Goal: Navigation & Orientation: Find specific page/section

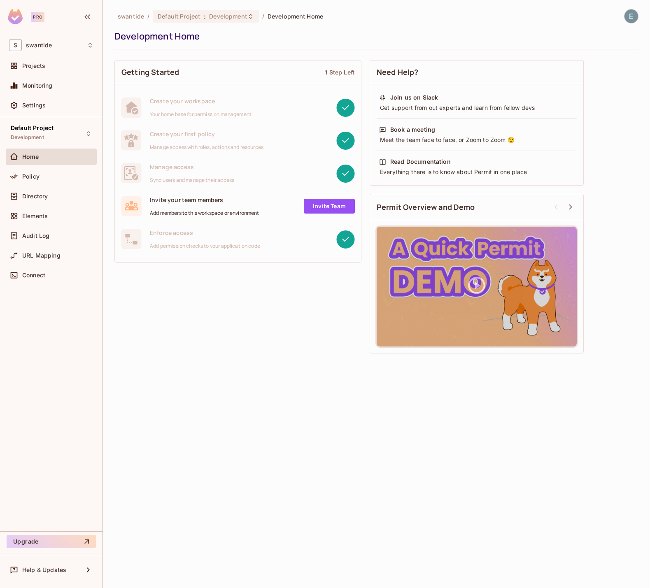
click at [177, 384] on div "swantide / Default Project : Development / Development Home Development Home Ge…" at bounding box center [376, 294] width 547 height 588
click at [54, 107] on div "Settings" at bounding box center [57, 105] width 71 height 7
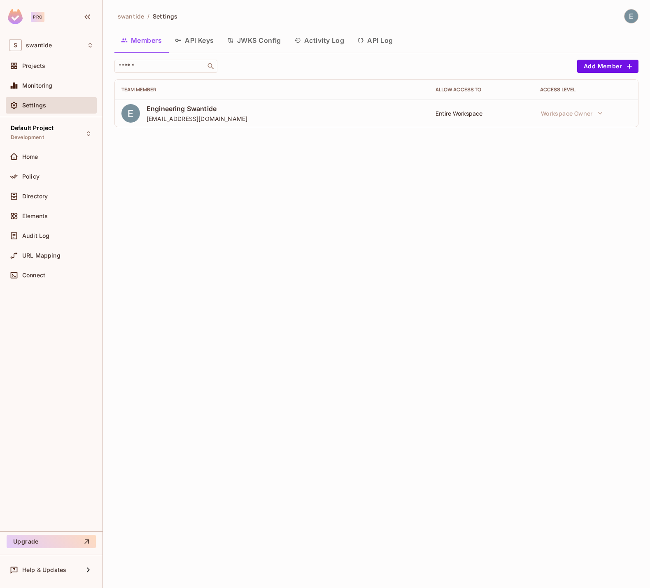
click at [637, 12] on div at bounding box center [628, 16] width 22 height 14
click at [633, 14] on img at bounding box center [632, 16] width 14 height 14
click at [327, 242] on div at bounding box center [325, 294] width 650 height 588
click at [57, 106] on div "Settings" at bounding box center [57, 105] width 71 height 7
click at [70, 544] on button "Upgrade" at bounding box center [51, 541] width 89 height 13
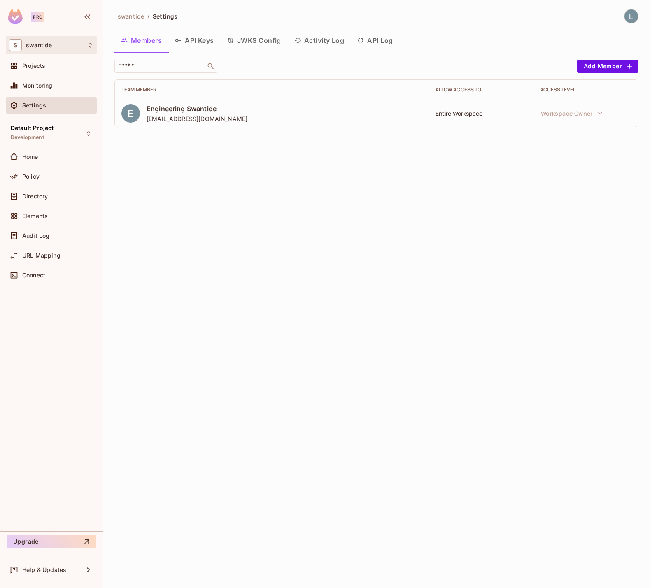
click at [74, 49] on div "S swantide" at bounding box center [51, 45] width 84 height 12
click at [38, 65] on span "swantide" at bounding box center [47, 69] width 58 height 8
click at [128, 14] on span "swantide" at bounding box center [131, 16] width 26 height 8
click at [190, 33] on button "API Keys" at bounding box center [194, 40] width 52 height 21
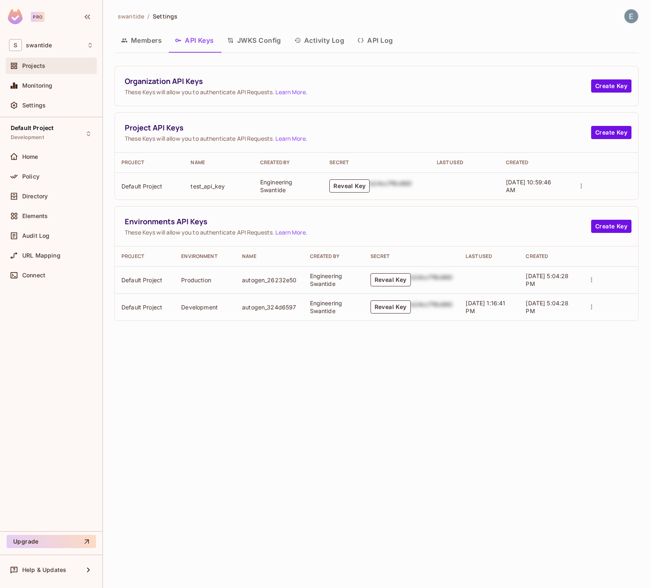
click at [53, 63] on div "Projects" at bounding box center [57, 66] width 71 height 7
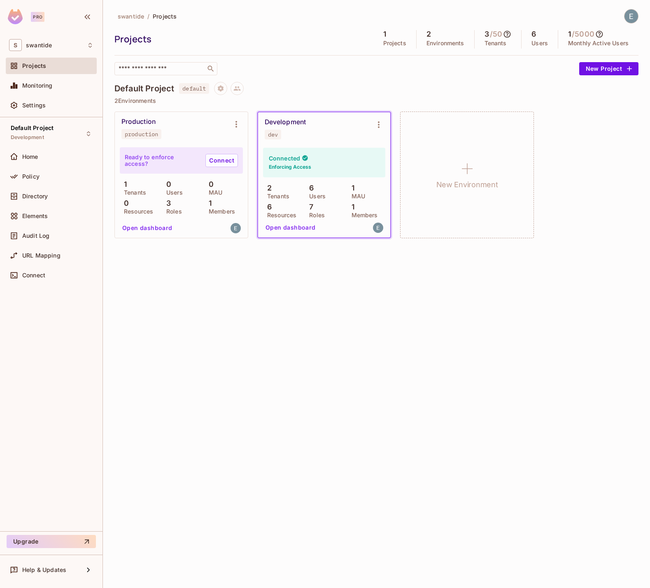
click at [509, 33] on icon at bounding box center [507, 34] width 8 height 8
click at [521, 18] on div at bounding box center [325, 294] width 650 height 588
click at [66, 106] on div "Settings" at bounding box center [57, 105] width 71 height 7
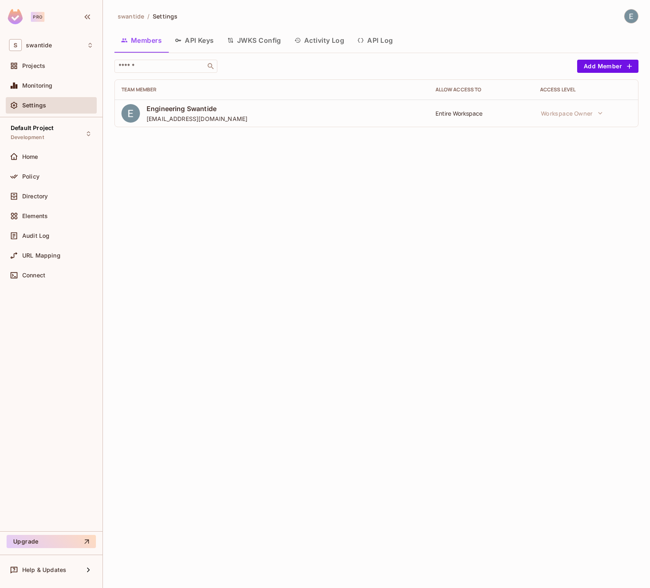
click at [492, 115] on div "Entire Workspace" at bounding box center [481, 114] width 91 height 8
click at [290, 120] on div "Engineering Swantide [EMAIL_ADDRESS][DOMAIN_NAME]" at bounding box center [271, 113] width 301 height 19
click at [379, 37] on button "API Log" at bounding box center [375, 40] width 49 height 21
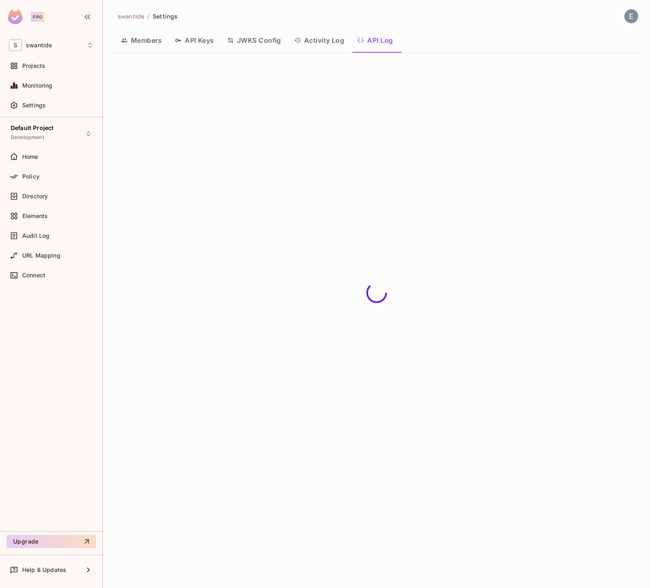
click at [313, 39] on button "Activity Log" at bounding box center [319, 40] width 63 height 21
click at [248, 39] on button "JWKS Config" at bounding box center [254, 40] width 67 height 21
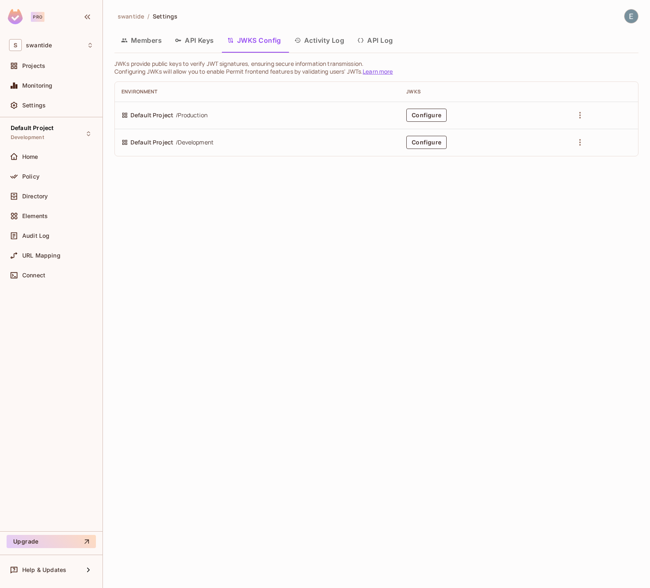
click at [182, 42] on icon "button" at bounding box center [178, 40] width 7 height 7
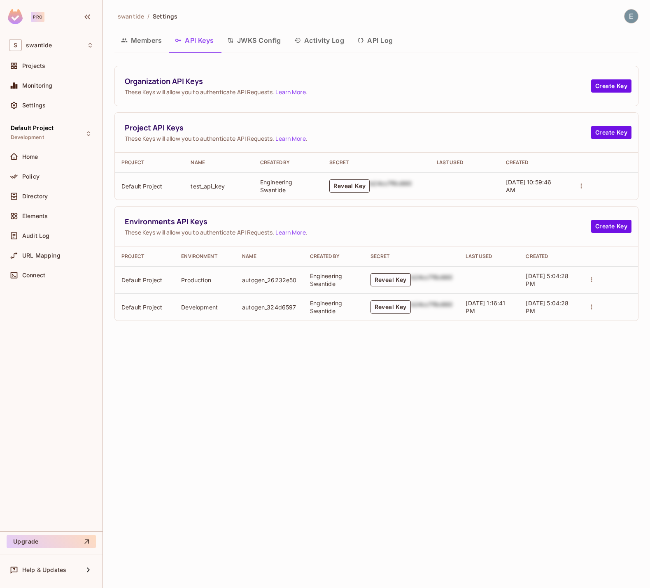
click at [19, 17] on img at bounding box center [15, 16] width 15 height 15
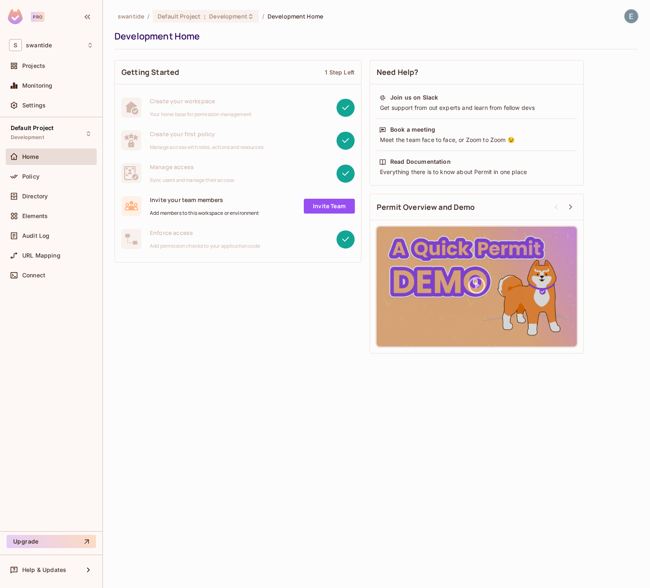
click at [38, 18] on div "Pro" at bounding box center [38, 17] width 14 height 10
